Goal: Task Accomplishment & Management: Manage account settings

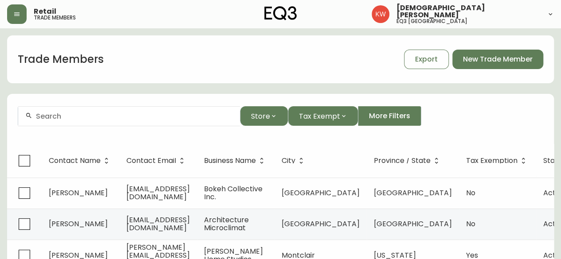
click at [171, 120] on div at bounding box center [129, 116] width 222 height 20
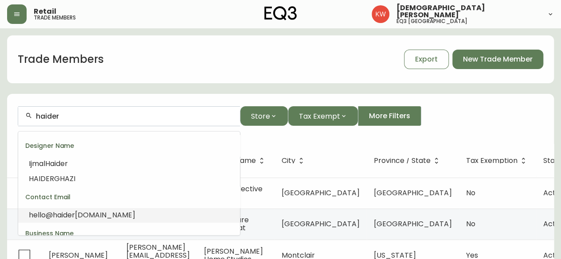
click at [117, 214] on span "[DOMAIN_NAME]" at bounding box center [105, 215] width 60 height 10
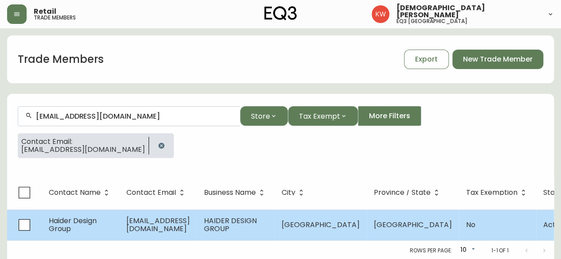
type input "[EMAIL_ADDRESS][DOMAIN_NAME]"
click at [138, 228] on span "[EMAIL_ADDRESS][DOMAIN_NAME]" at bounding box center [157, 225] width 63 height 18
select select "AB"
select select "CA"
select select "CA_EN"
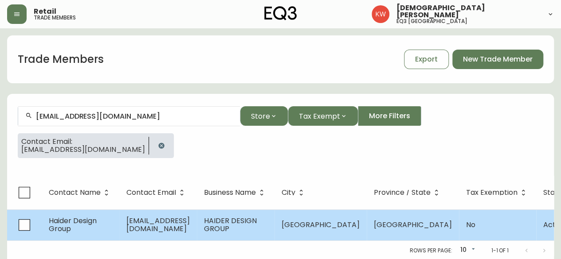
select select "Other"
select select "false"
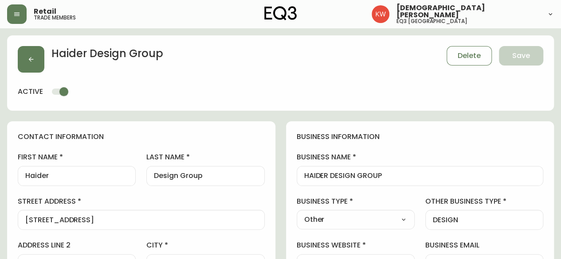
type input "EQ3 [GEOGRAPHIC_DATA]"
select select "cjw10z96m00006gs08l3o91tv"
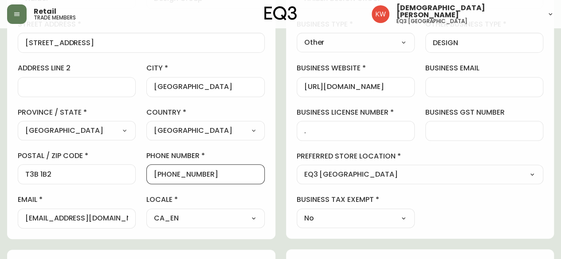
drag, startPoint x: 219, startPoint y: 174, endPoint x: 174, endPoint y: 175, distance: 44.8
click at [174, 175] on input "[PHONE_NUMBER]" at bounding box center [205, 174] width 103 height 8
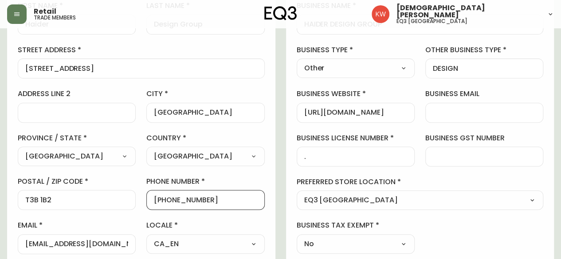
scroll to position [133, 0]
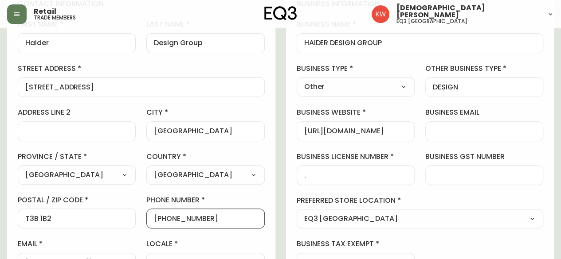
type input "[PHONE_NUMBER]"
click at [334, 92] on select "Select Interior Designer Architect Home Builder Contractor Real Estate Agent Ho…" at bounding box center [356, 86] width 118 height 13
select select "Interior Designer"
click at [297, 80] on select "Select Interior Designer Architect Home Builder Contractor Real Estate Agent Ho…" at bounding box center [356, 86] width 118 height 13
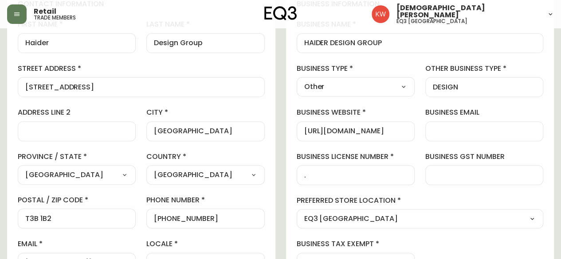
type input "Interior Designer"
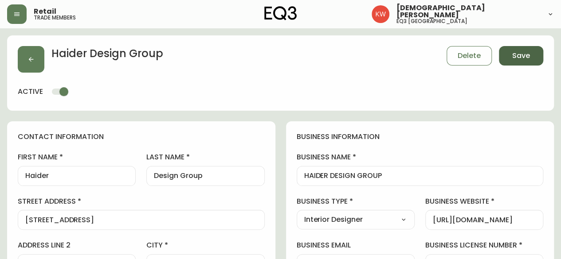
click at [334, 58] on button "Save" at bounding box center [521, 56] width 44 height 20
type input "Other"
select select "Other"
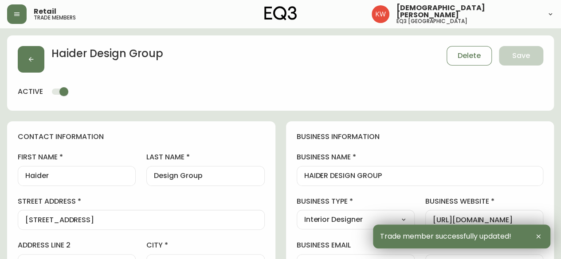
click at [91, 176] on input "Haider" at bounding box center [76, 176] width 103 height 8
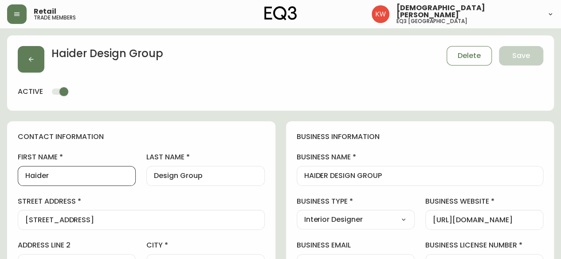
drag, startPoint x: 91, startPoint y: 176, endPoint x: 5, endPoint y: 167, distance: 86.9
paste input "[PERSON_NAME]"
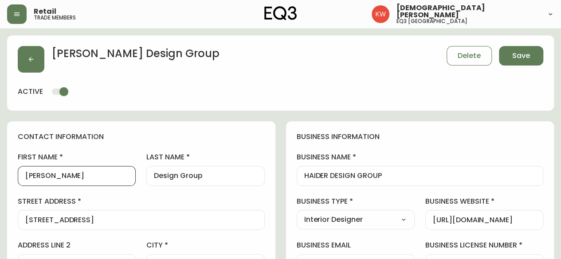
drag, startPoint x: 77, startPoint y: 177, endPoint x: 47, endPoint y: 177, distance: 29.7
click at [47, 177] on input "[PERSON_NAME]" at bounding box center [76, 176] width 103 height 8
type input "IJMAL"
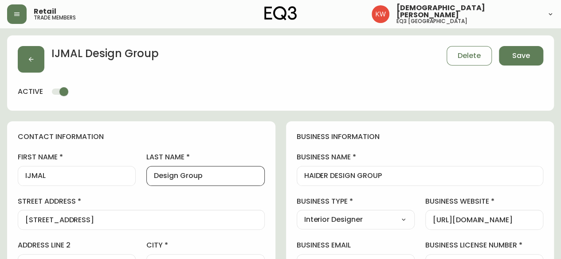
drag, startPoint x: 216, startPoint y: 179, endPoint x: 142, endPoint y: 176, distance: 73.7
paste input "HAIDER"
type input "HAIDER"
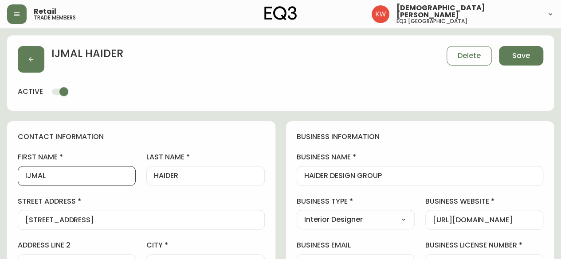
drag, startPoint x: 45, startPoint y: 180, endPoint x: 34, endPoint y: 178, distance: 11.7
click at [34, 178] on input "IJMAL" at bounding box center [76, 176] width 103 height 8
type input "Ijmal"
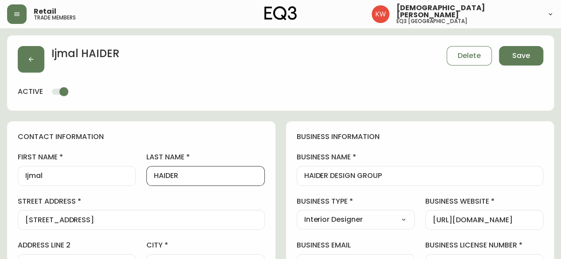
drag, startPoint x: 179, startPoint y: 175, endPoint x: 159, endPoint y: 178, distance: 20.1
click at [159, 178] on input "HAIDER" at bounding box center [205, 176] width 103 height 8
type input "Haider"
click at [334, 56] on span "Save" at bounding box center [521, 56] width 18 height 10
select select
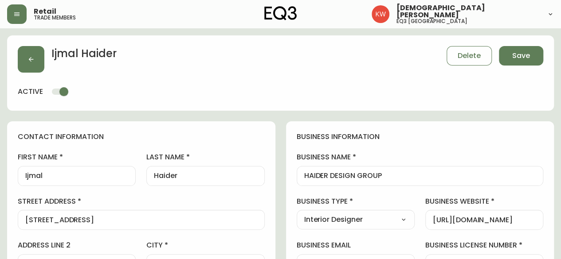
type input "Other"
select select "Other"
click at [35, 59] on button "button" at bounding box center [31, 59] width 27 height 27
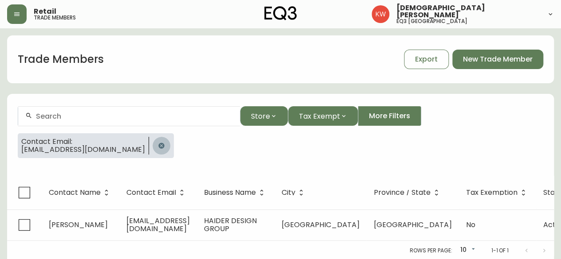
click at [158, 148] on icon "button" at bounding box center [161, 146] width 6 height 6
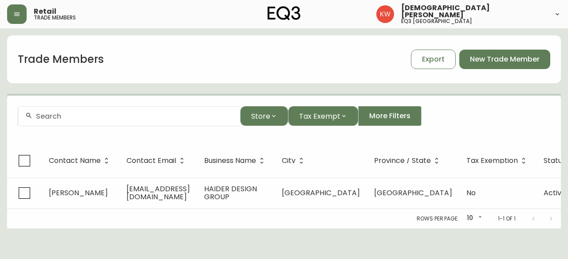
click at [90, 111] on div at bounding box center [129, 116] width 222 height 20
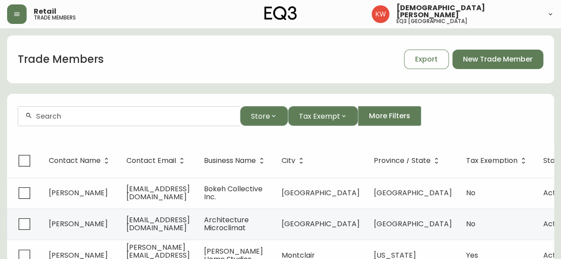
paste input "[EMAIL_ADDRESS][DOMAIN_NAME]"
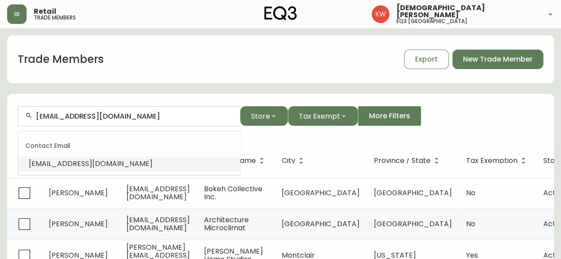
click at [112, 159] on span "[EMAIL_ADDRESS][DOMAIN_NAME]" at bounding box center [91, 164] width 124 height 10
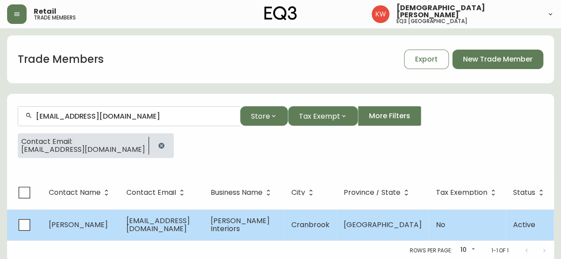
type input "[EMAIL_ADDRESS][DOMAIN_NAME]"
click at [93, 225] on span "[PERSON_NAME]" at bounding box center [78, 225] width 59 height 10
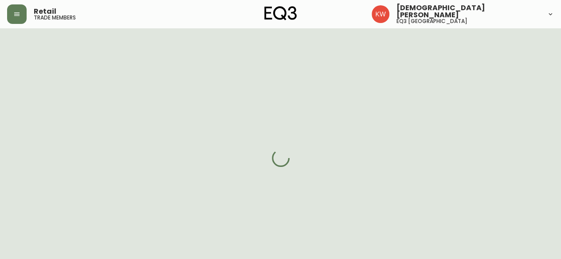
select select "BC"
select select "CA"
select select "CA_EN"
select select "Advertisement"
select select "Interior Designer"
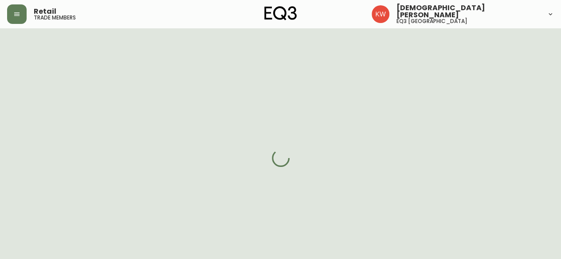
select select "cjw10z96m00006gs08l3o91tv"
select select "false"
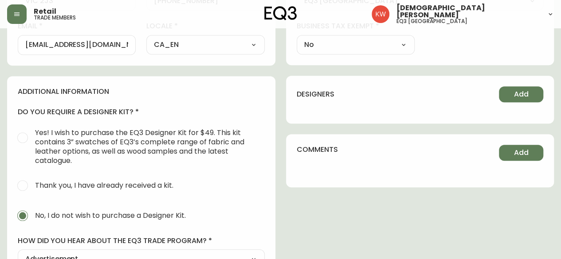
scroll to position [355, 0]
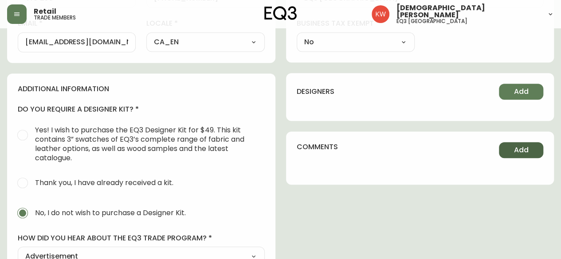
click at [334, 147] on span "Add" at bounding box center [521, 150] width 15 height 10
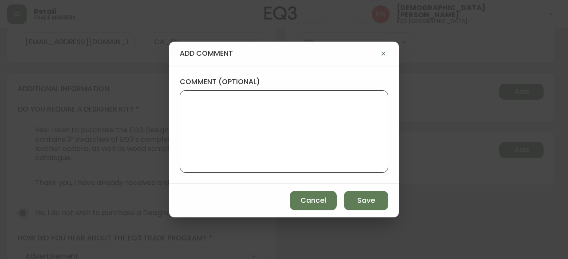
click at [313, 111] on textarea "comment (optional)" at bounding box center [283, 131] width 193 height 71
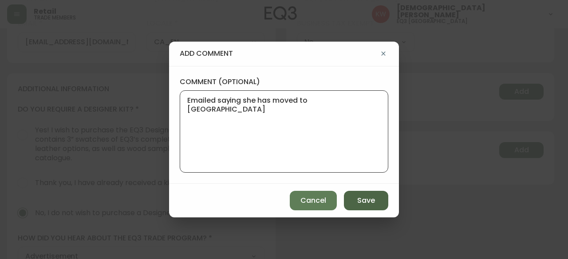
type textarea "Emailed saying she has moved to [GEOGRAPHIC_DATA]"
click at [334, 203] on span "Save" at bounding box center [366, 201] width 18 height 10
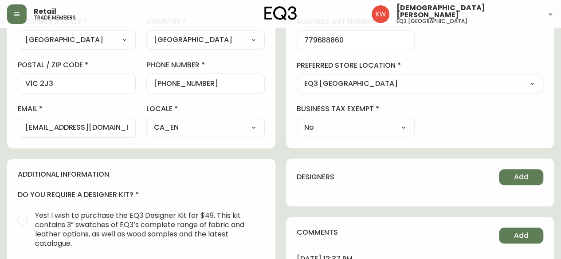
scroll to position [266, 0]
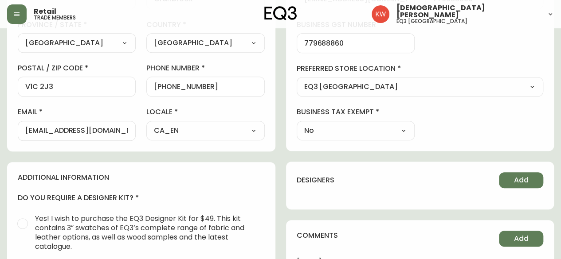
click at [334, 84] on select "Select - Store locations EQ3 [GEOGRAPHIC_DATA] - [GEOGRAPHIC_DATA] [GEOGRAPHIC_…" at bounding box center [420, 87] width 247 height 13
select select "cjw10z96p001r6gs00juufhhe"
click at [297, 81] on select "Select - Store locations EQ3 [GEOGRAPHIC_DATA] - [GEOGRAPHIC_DATA] [GEOGRAPHIC_…" at bounding box center [420, 87] width 247 height 13
type input "EQ3 [GEOGRAPHIC_DATA]"
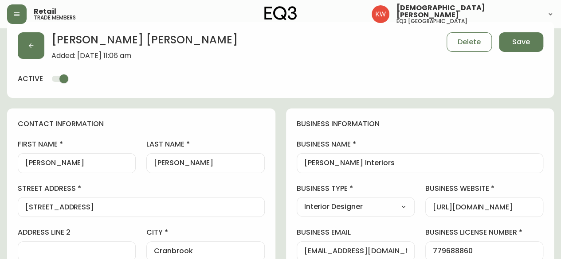
scroll to position [0, 0]
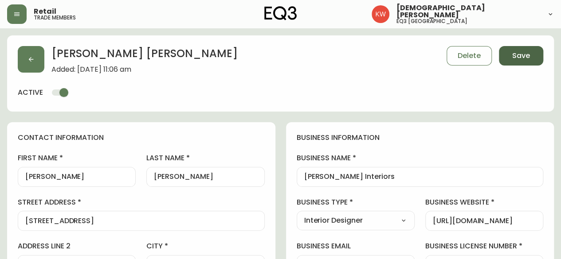
click at [334, 54] on span "Save" at bounding box center [521, 56] width 18 height 10
